Goal: Information Seeking & Learning: Learn about a topic

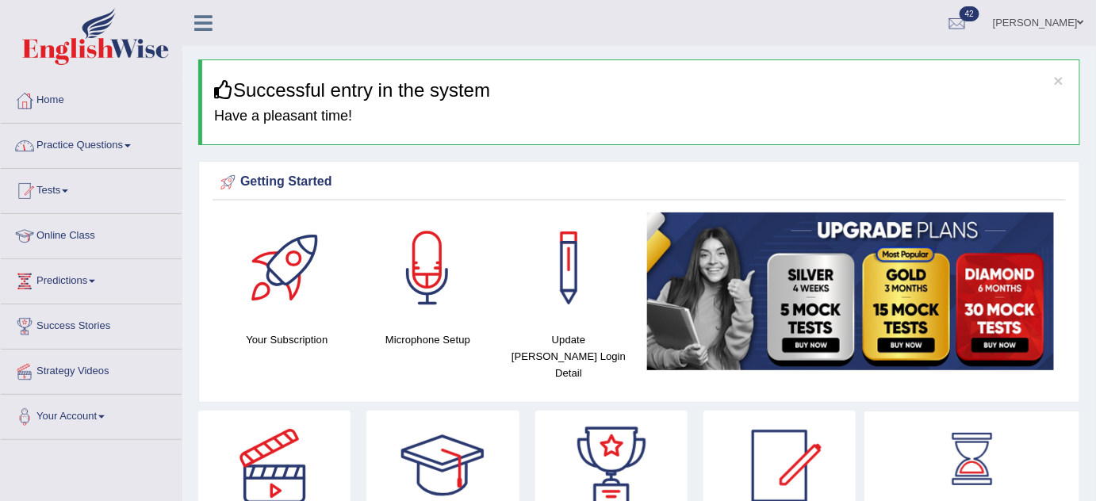
click at [113, 144] on link "Practice Questions" at bounding box center [91, 144] width 181 height 40
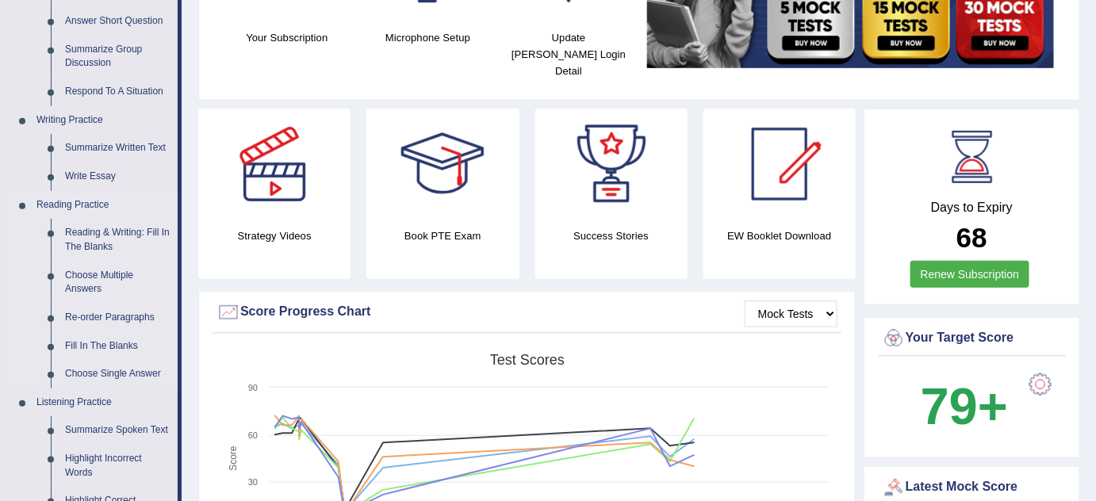
scroll to position [216, 0]
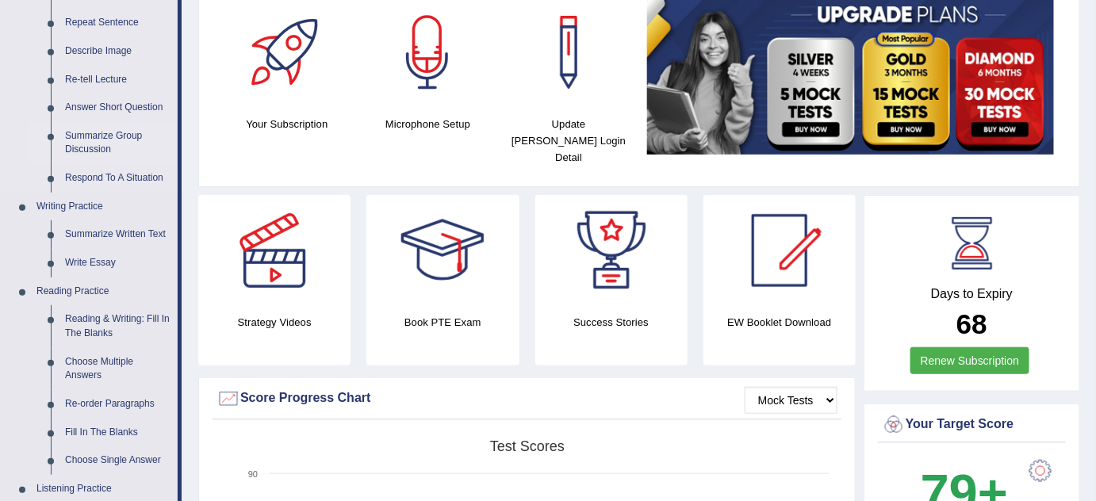
click at [122, 138] on link "Summarize Group Discussion" at bounding box center [118, 143] width 120 height 42
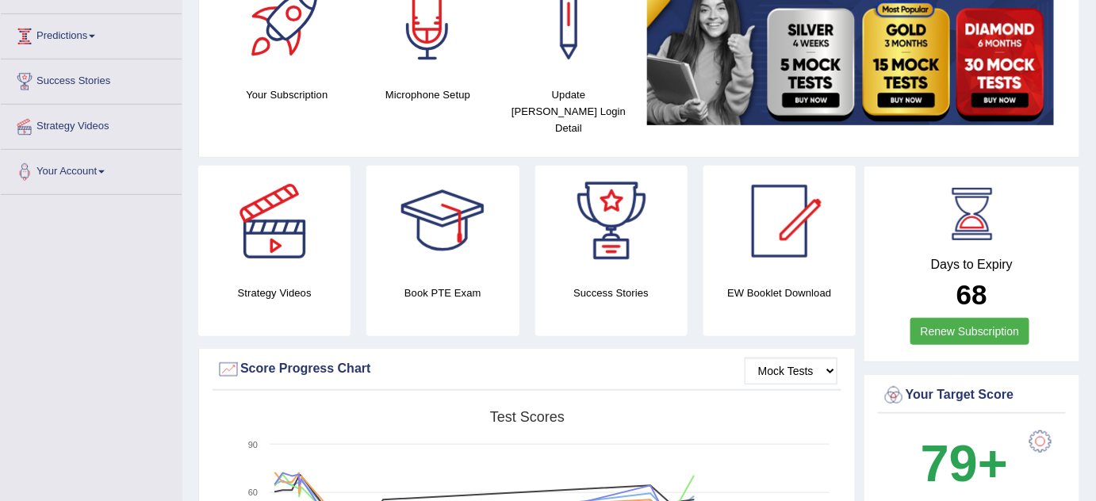
scroll to position [374, 0]
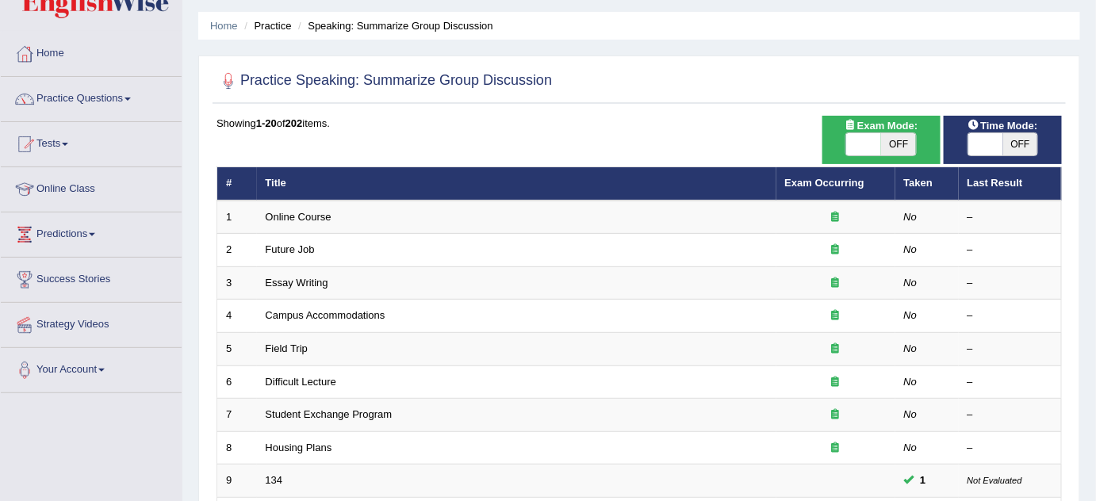
scroll to position [71, 0]
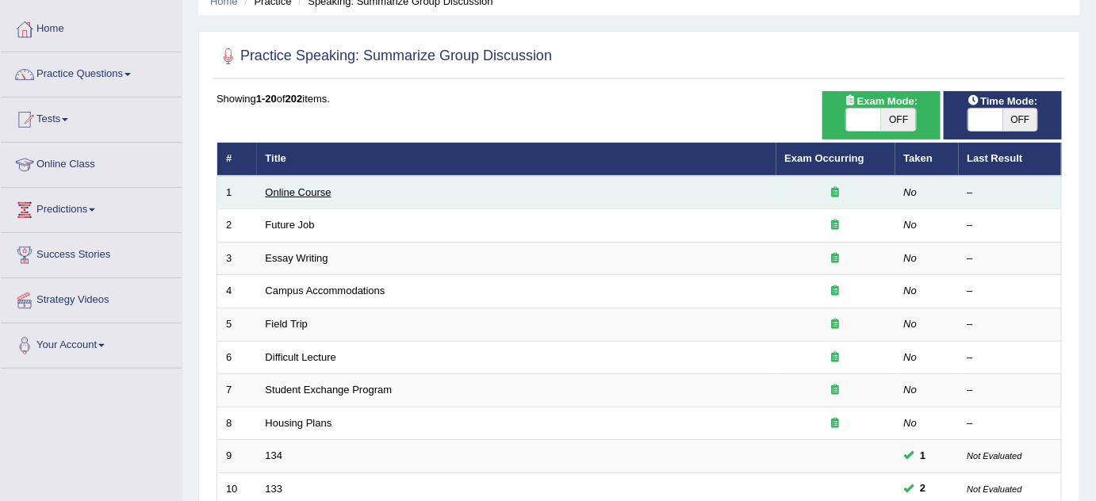
click at [311, 186] on link "Online Course" at bounding box center [299, 192] width 66 height 12
